Goal: Task Accomplishment & Management: Manage account settings

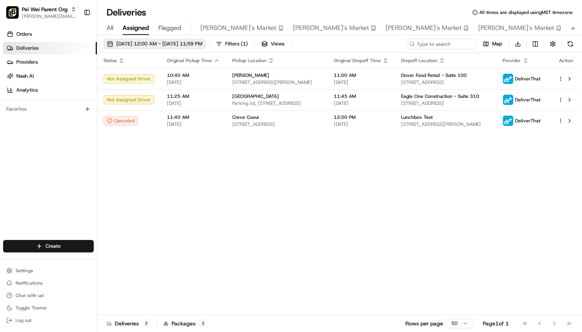
click at [135, 42] on span "[DATE] 12:00 AM - [DATE] 11:59 PM" at bounding box center [159, 43] width 86 height 7
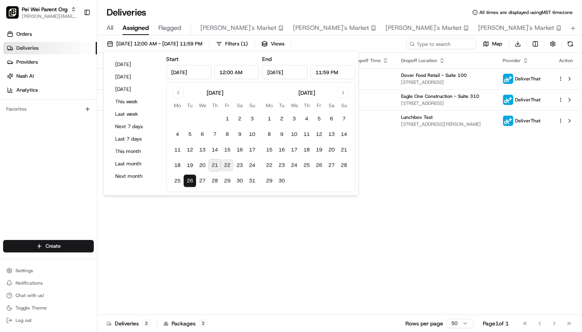
click at [229, 166] on button "22" at bounding box center [227, 165] width 12 height 12
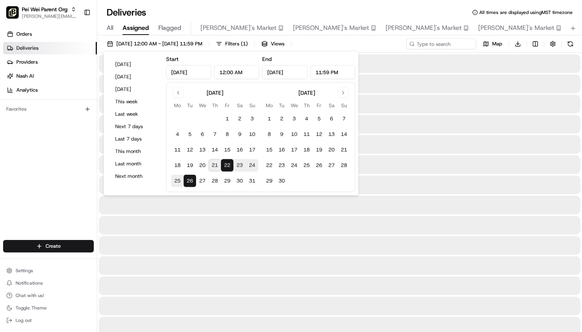
type input "[DATE]"
click at [229, 166] on button "22" at bounding box center [227, 165] width 12 height 12
type input "[DATE]"
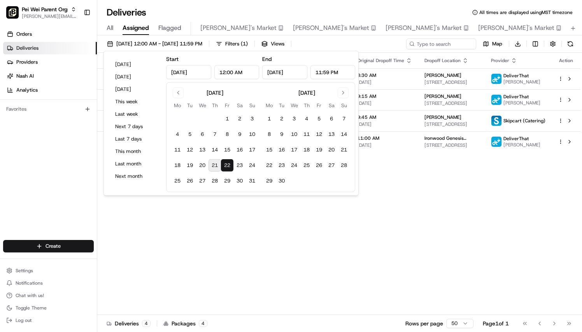
click at [51, 166] on div "Orders Deliveries Providers [PERSON_NAME] Analytics Favorites" at bounding box center [48, 135] width 97 height 220
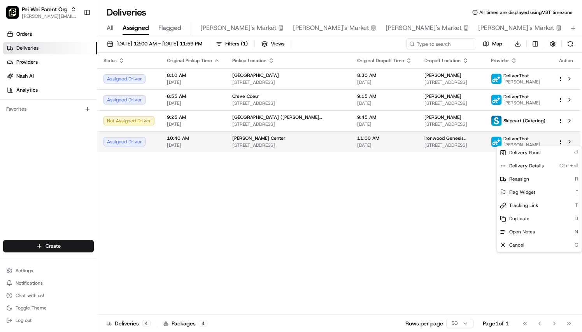
click at [560, 141] on html "[PERSON_NAME] Parent Org [PERSON_NAME][EMAIL_ADDRESS][PERSON_NAME][DOMAIN_NAME]…" at bounding box center [291, 166] width 582 height 332
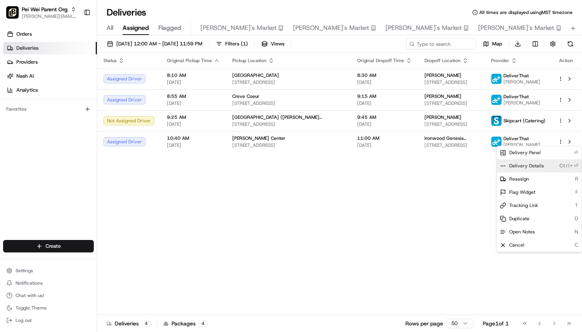
click at [533, 167] on span "Delivery Details" at bounding box center [526, 166] width 35 height 6
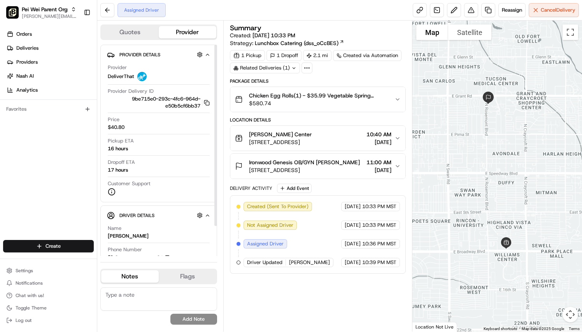
scroll to position [35, 0]
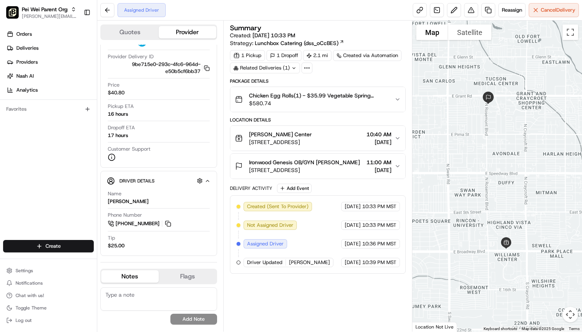
click at [399, 97] on icon "button" at bounding box center [397, 99] width 6 height 6
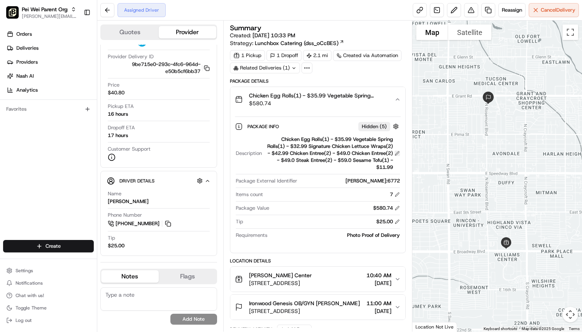
click at [396, 153] on button at bounding box center [396, 153] width 5 height 5
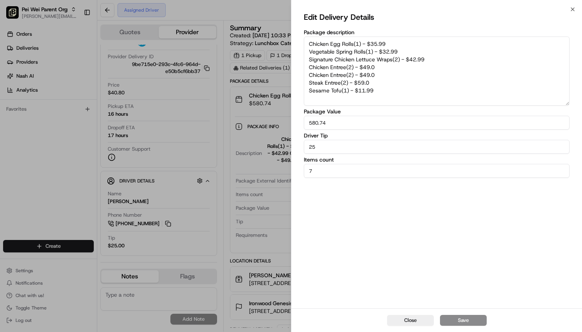
drag, startPoint x: 375, startPoint y: 88, endPoint x: 293, endPoint y: 33, distance: 98.9
click at [293, 33] on div "Edit Delivery Details Package description Chicken Egg Rolls(1) - $35.99 Vegetab…" at bounding box center [436, 158] width 290 height 299
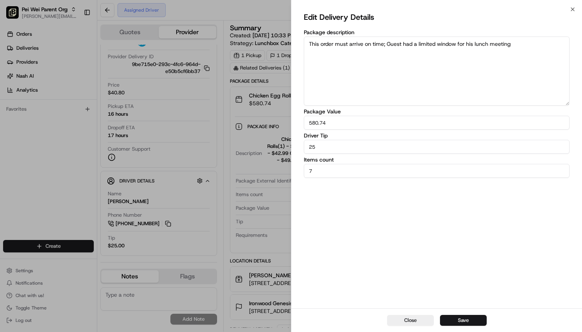
click at [384, 42] on textarea "This order must arrive on time; Guest had a limited window for his lunch meeting" at bounding box center [436, 71] width 265 height 69
click at [537, 44] on textarea "This order must arrive on time by 11am; Guest had a limited window for his lunc…" at bounding box center [436, 71] width 265 height 69
type textarea "This order must arrive on time by 11am; Guest had a limited window for his lunc…"
click at [458, 314] on div "Close Save" at bounding box center [436, 321] width 290 height 24
click at [458, 316] on button "Save" at bounding box center [463, 320] width 47 height 11
